Goal: Complete application form

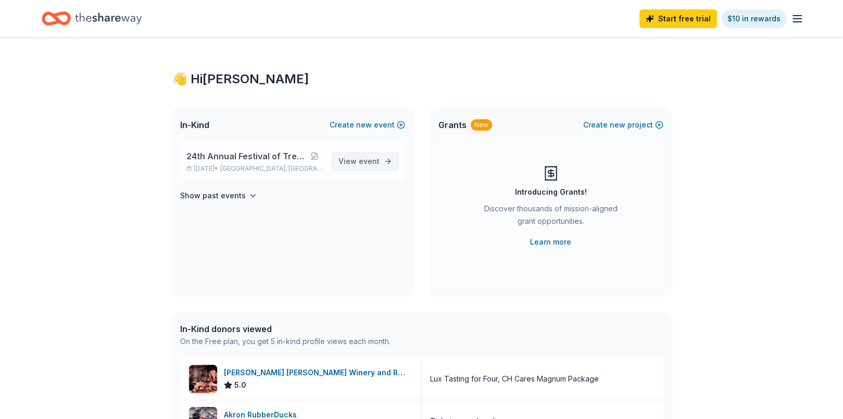
click at [368, 161] on span "event" at bounding box center [369, 161] width 21 height 9
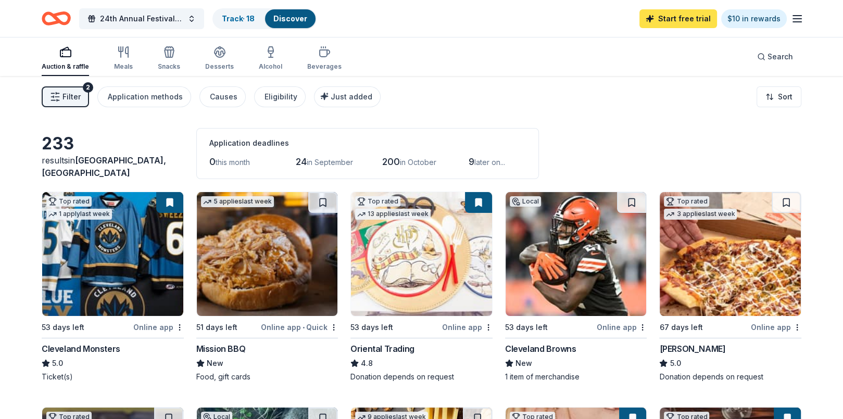
click at [696, 18] on link "Start free trial" at bounding box center [678, 18] width 78 height 19
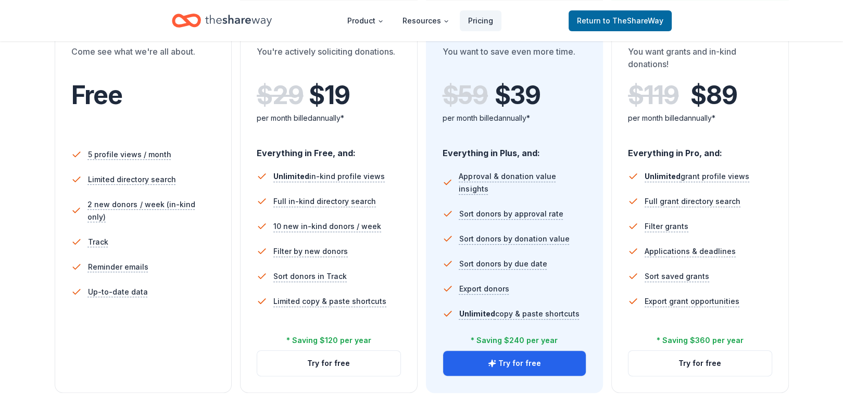
scroll to position [235, 0]
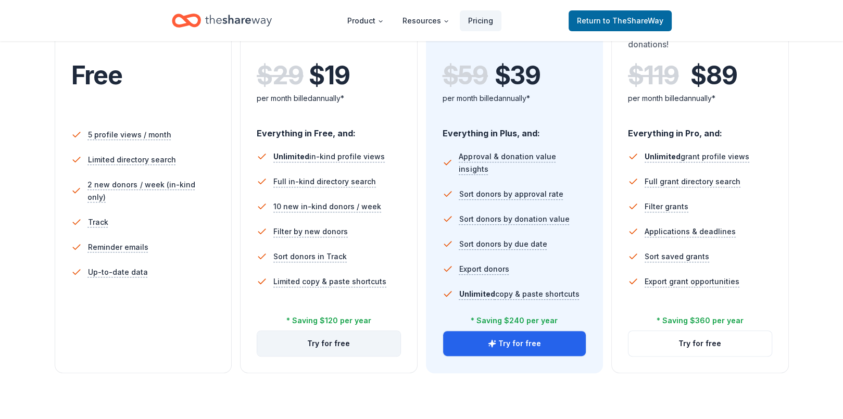
click at [353, 352] on button "Try for free" at bounding box center [328, 343] width 143 height 25
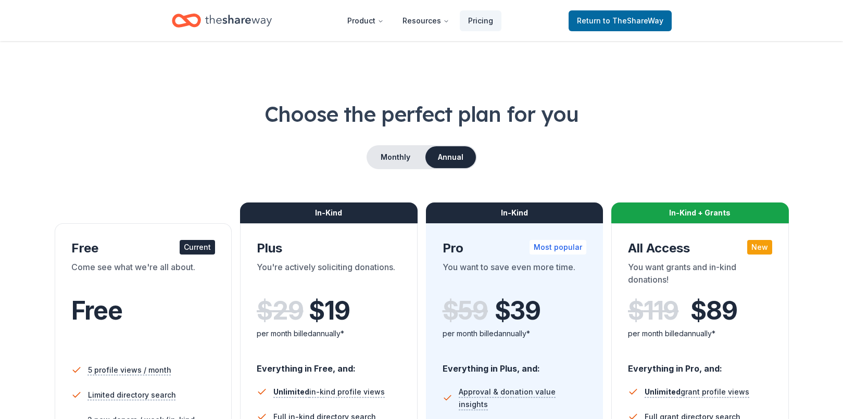
scroll to position [235, 0]
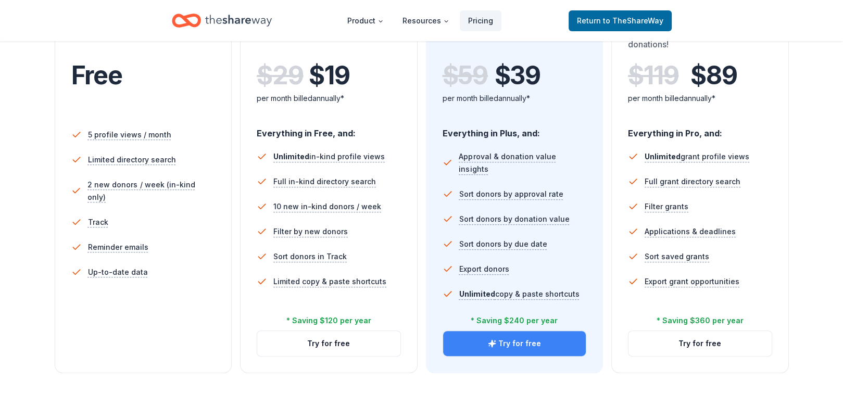
click at [514, 350] on button "Try for free" at bounding box center [514, 343] width 143 height 25
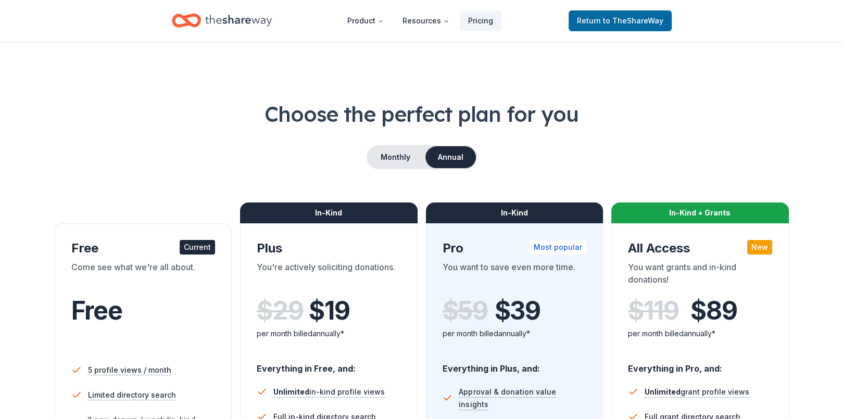
click at [211, 22] on icon "Home" at bounding box center [238, 20] width 67 height 21
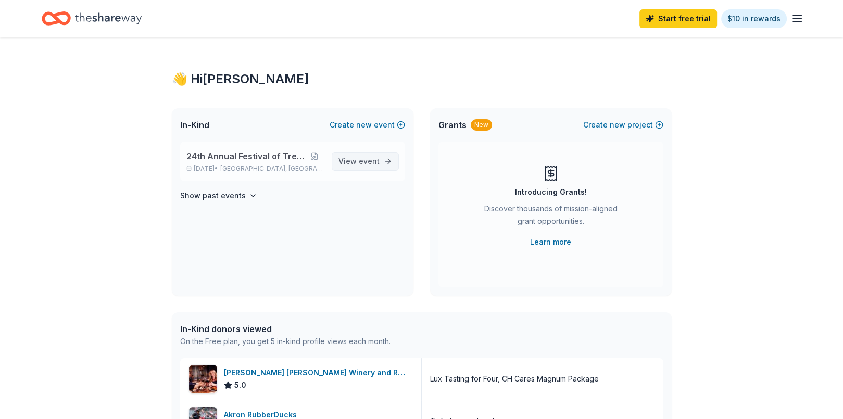
click at [368, 159] on span "event" at bounding box center [369, 161] width 21 height 9
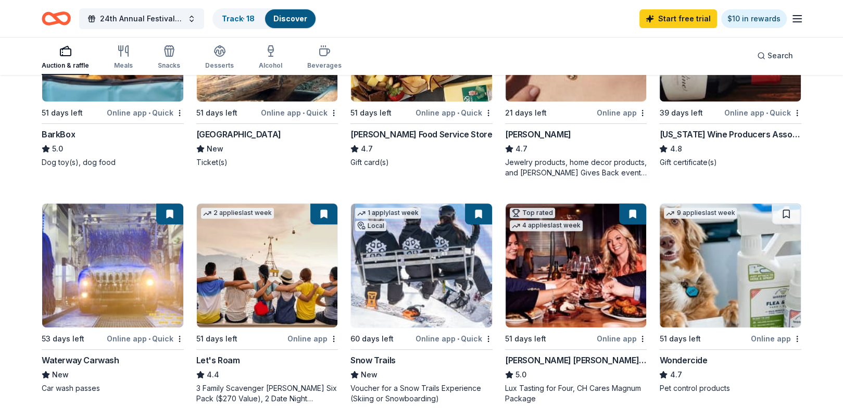
scroll to position [431, 0]
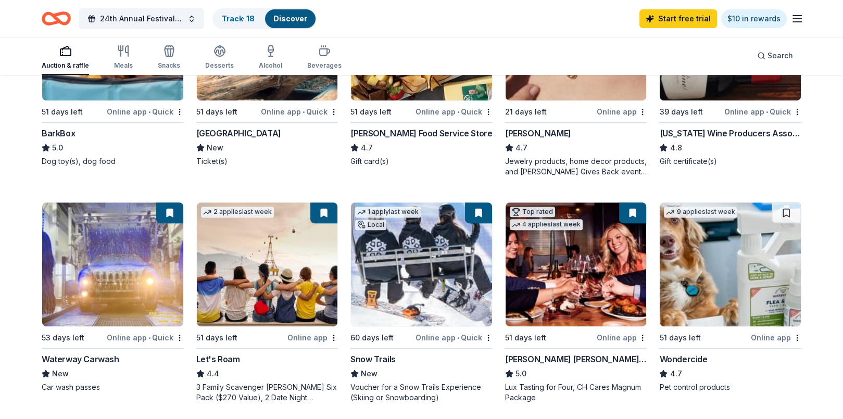
click at [275, 281] on img at bounding box center [267, 265] width 141 height 124
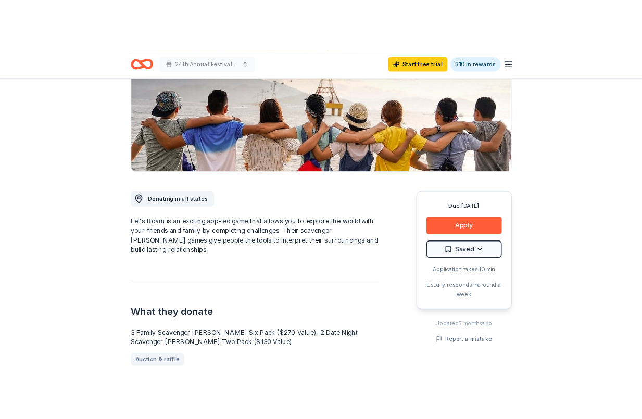
scroll to position [155, 0]
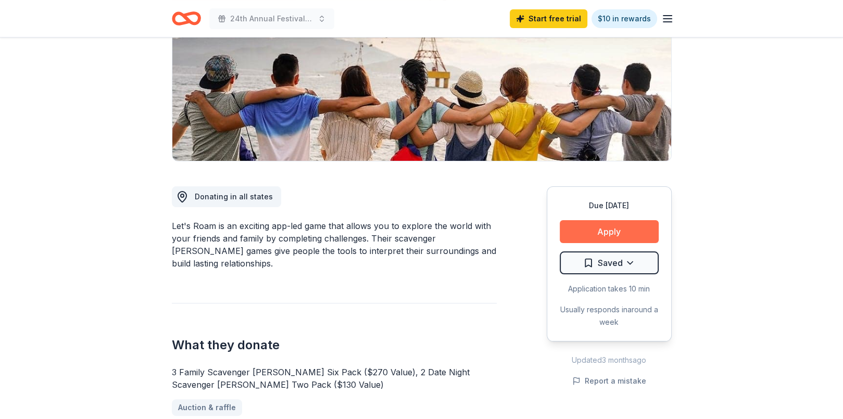
click at [602, 227] on button "Apply" at bounding box center [609, 231] width 99 height 23
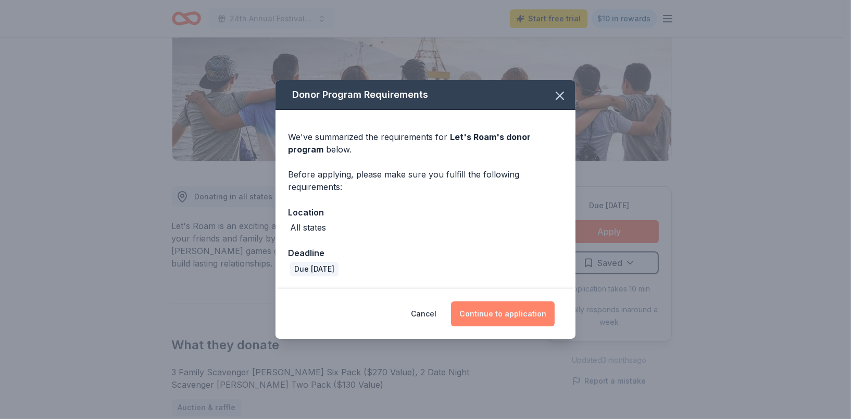
click at [501, 317] on button "Continue to application" at bounding box center [503, 313] width 104 height 25
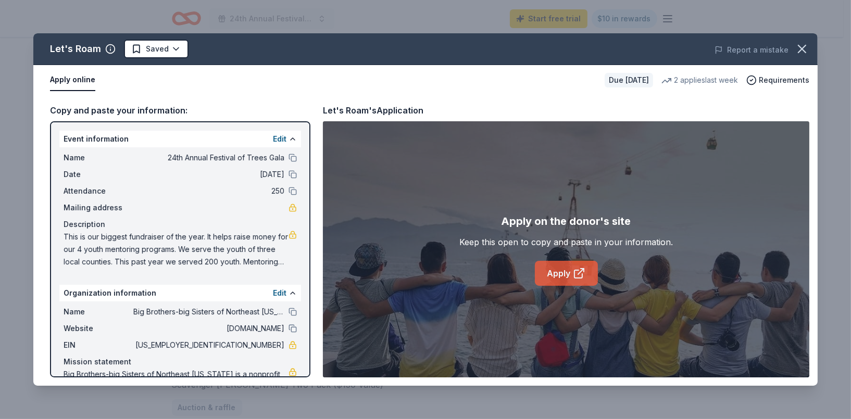
click at [546, 275] on link "Apply" at bounding box center [566, 273] width 63 height 25
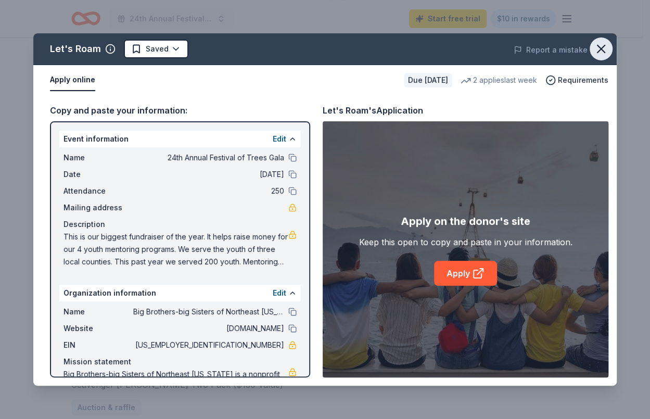
click at [599, 49] on icon "button" at bounding box center [601, 49] width 15 height 15
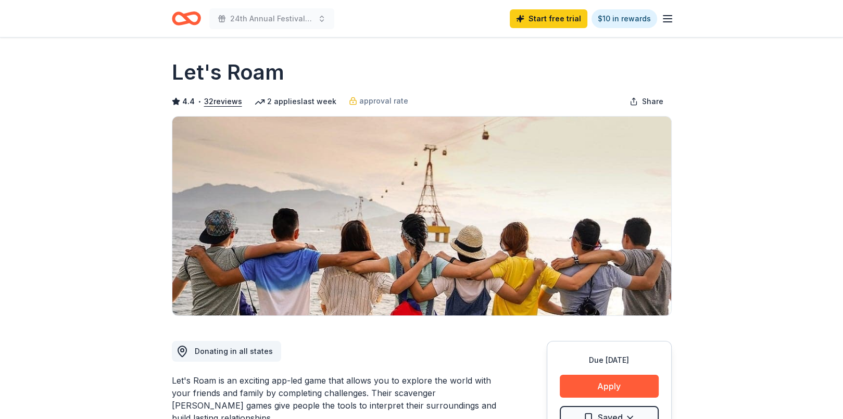
scroll to position [0, 0]
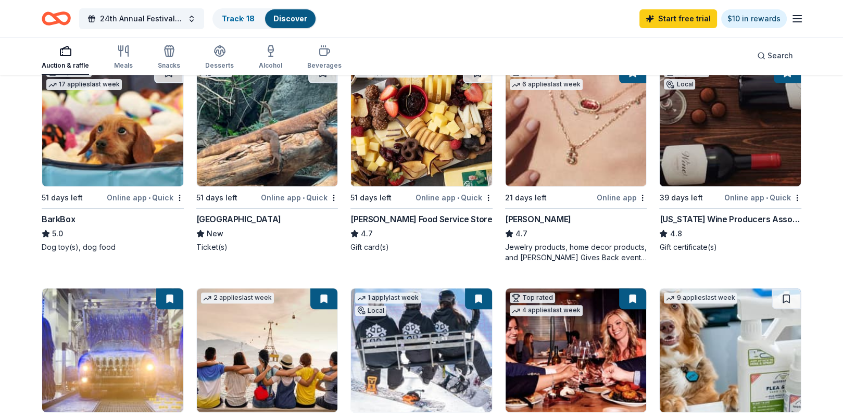
scroll to position [327, 0]
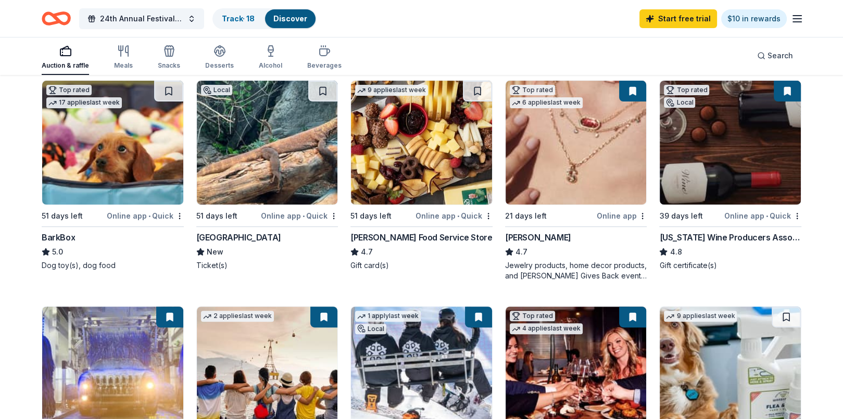
click at [791, 296] on div "Top rated 1 apply last week 53 days left Online app Cleveland Monsters 5.0 Tick…" at bounding box center [422, 299] width 760 height 868
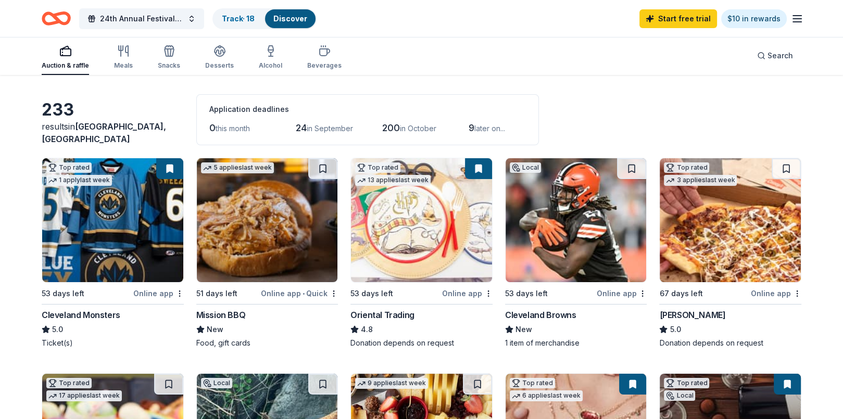
scroll to position [52, 0]
